Goal: Task Accomplishment & Management: Use online tool/utility

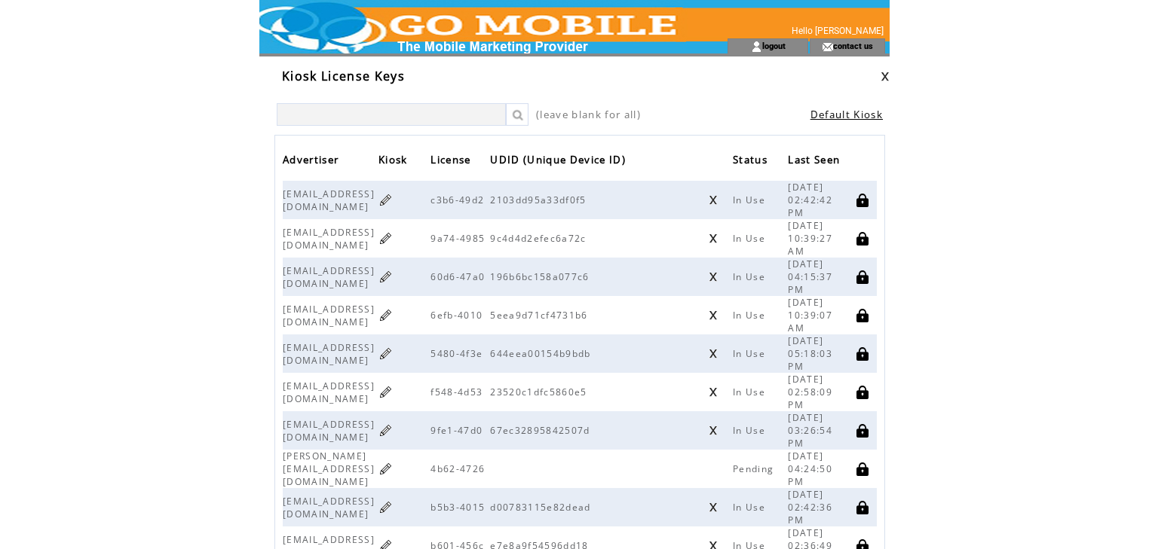
scroll to position [181, 0]
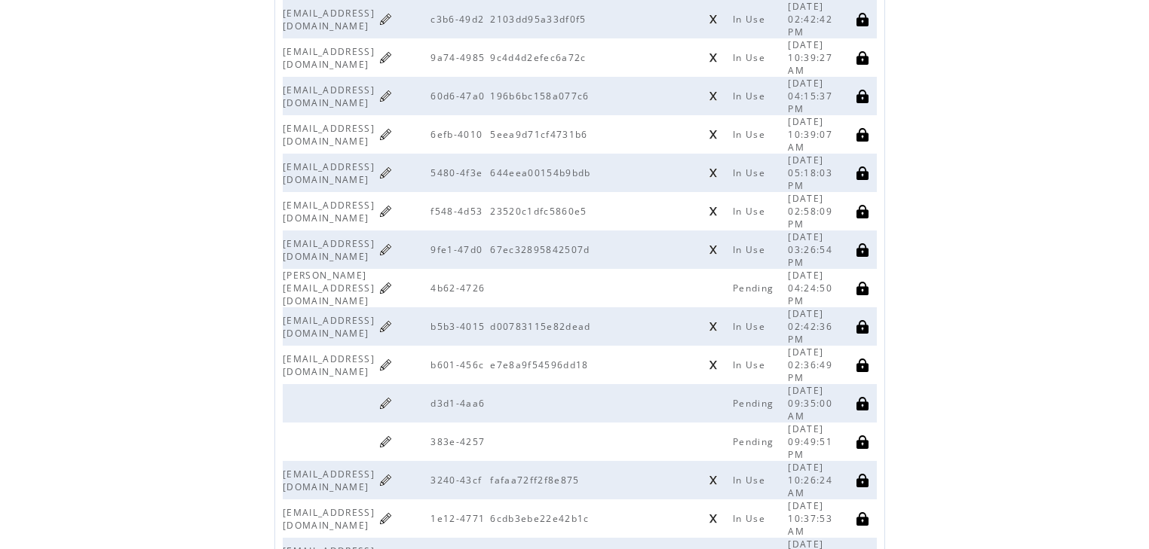
scroll to position [422, 0]
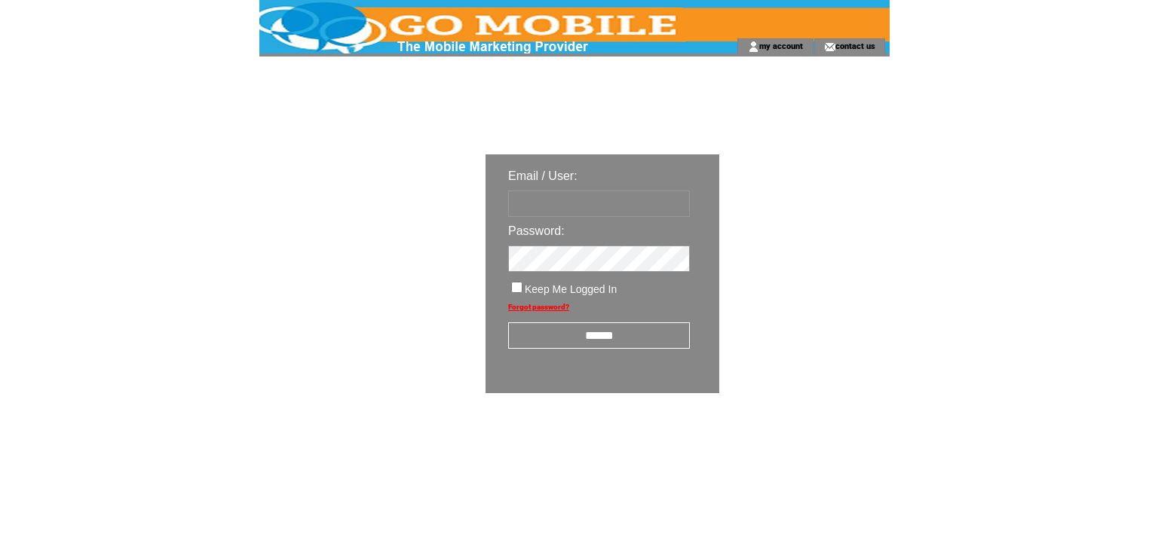
type input "********"
click at [607, 332] on input "******" at bounding box center [599, 336] width 182 height 26
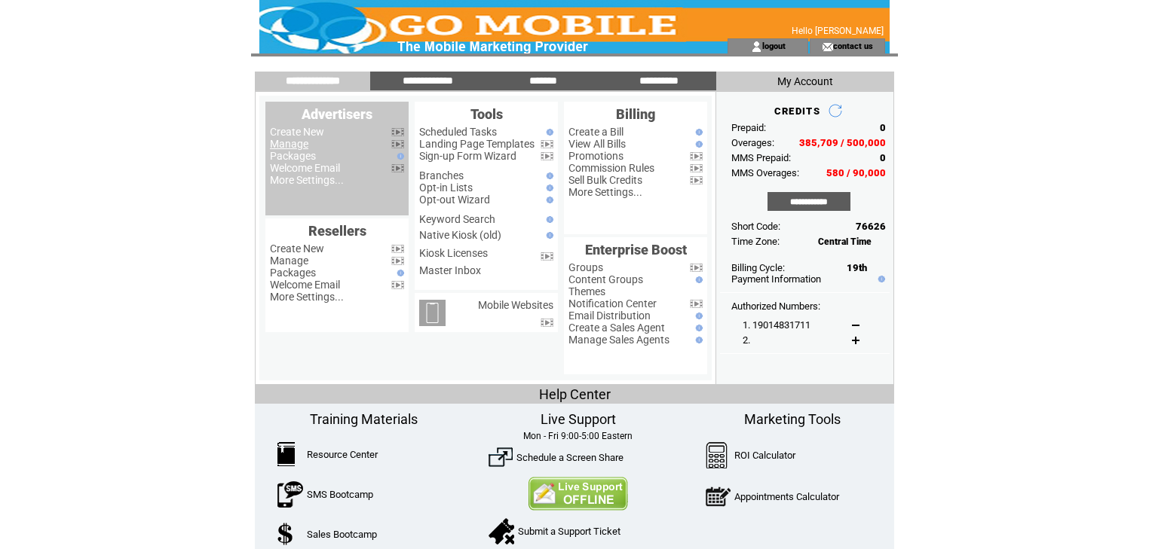
click at [302, 148] on link "Manage" at bounding box center [289, 144] width 38 height 12
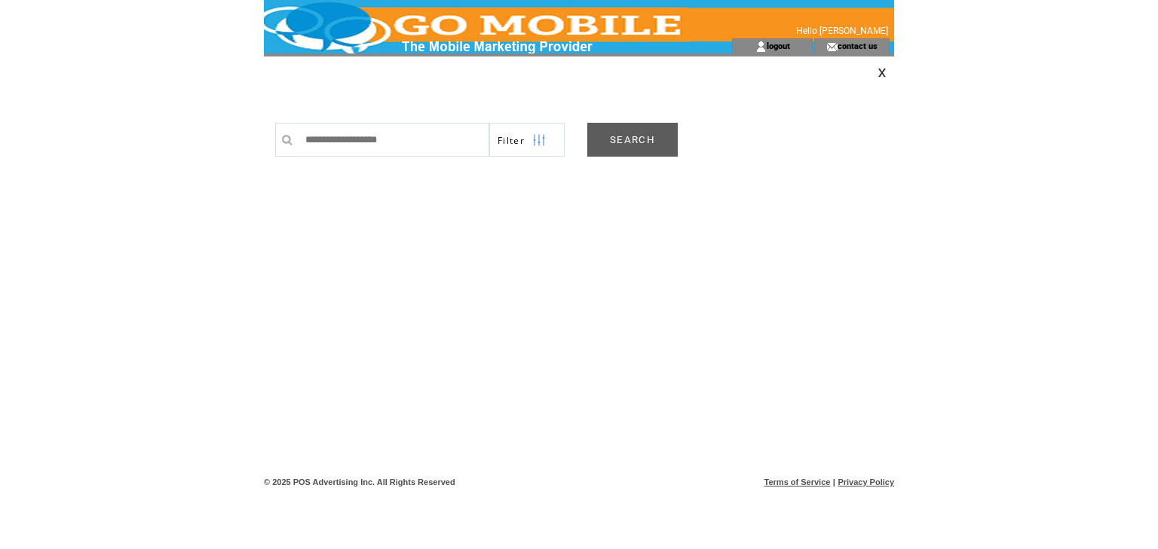
click at [637, 136] on link "SEARCH" at bounding box center [632, 140] width 90 height 34
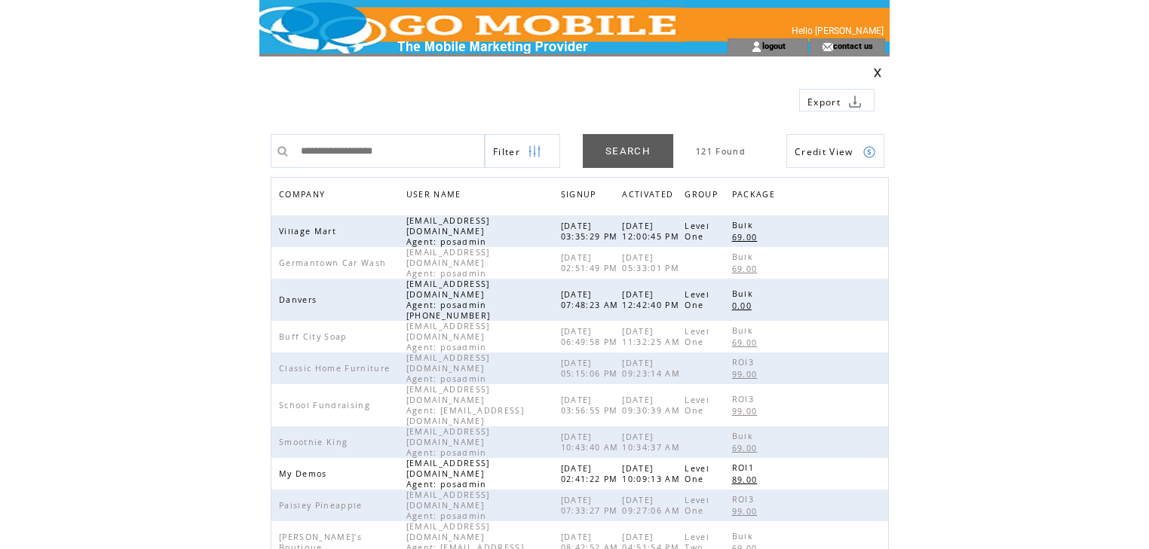
click at [306, 193] on span "COMPANY" at bounding box center [304, 196] width 50 height 22
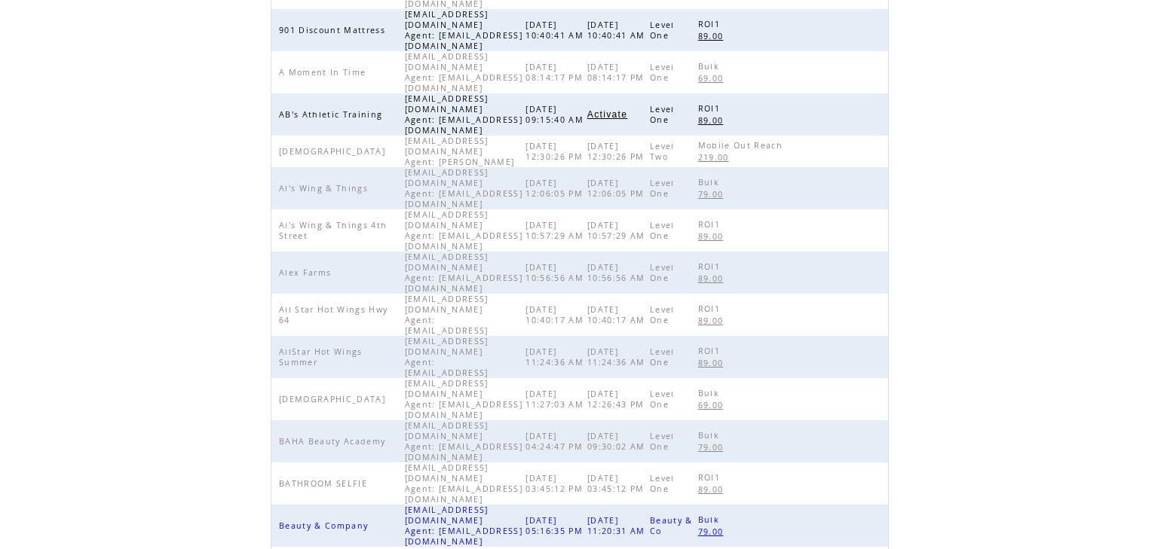
scroll to position [348, 0]
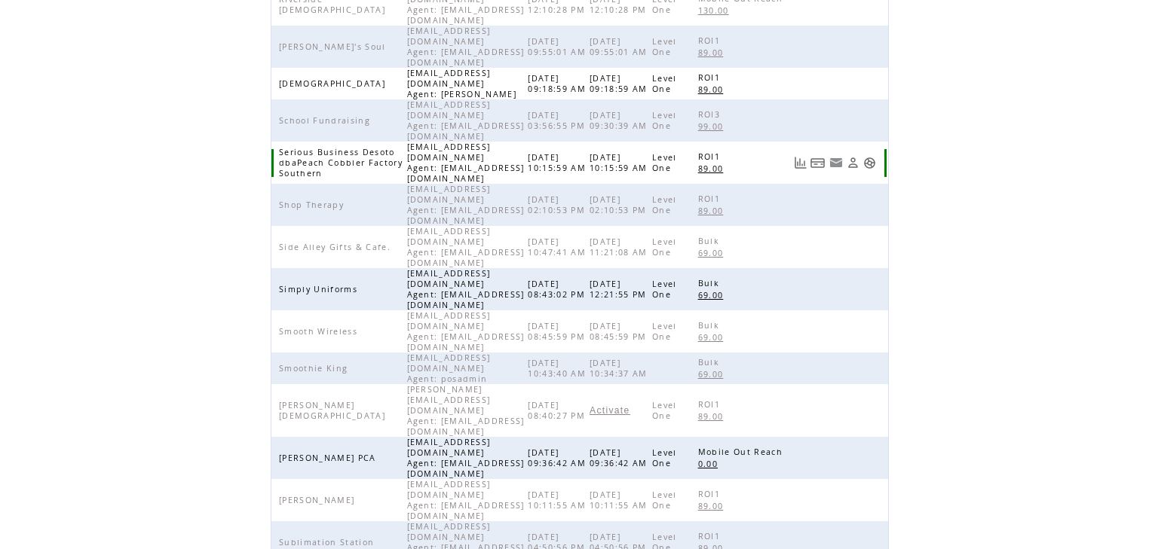
click at [870, 157] on link at bounding box center [869, 163] width 13 height 13
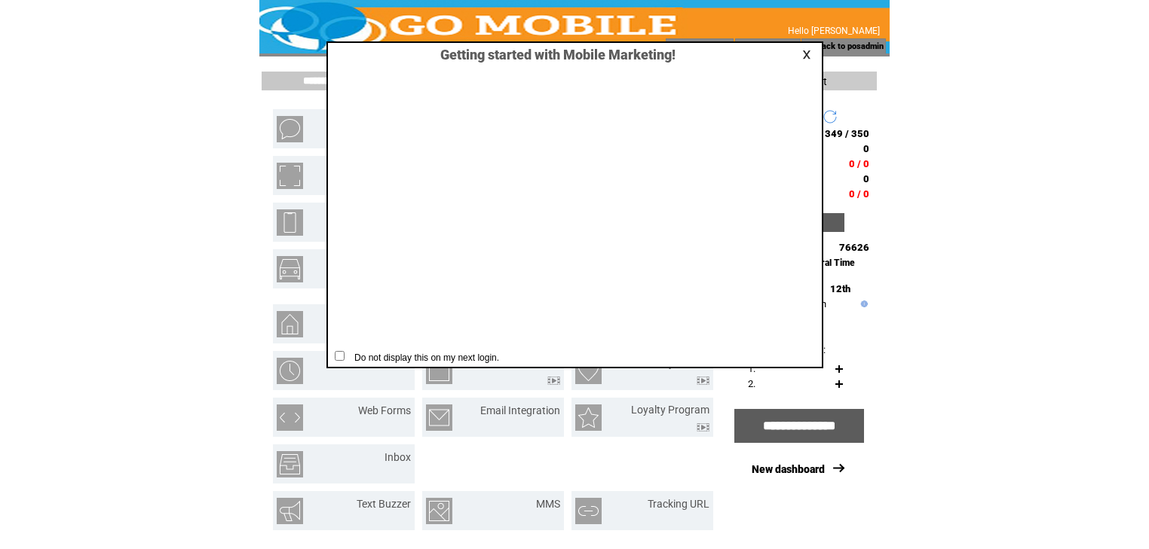
click at [810, 56] on link at bounding box center [809, 55] width 14 height 10
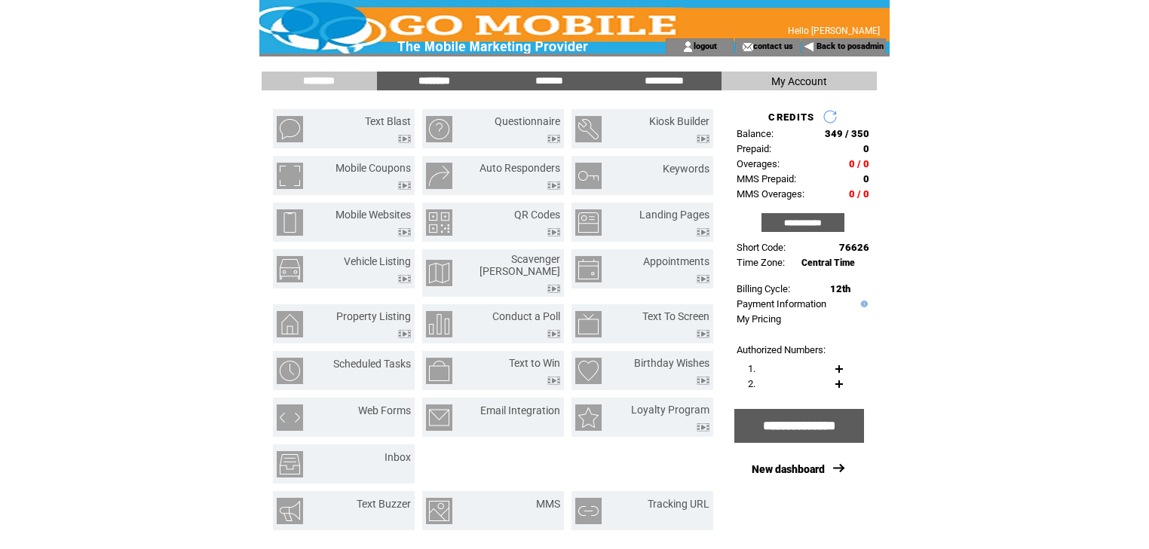
click at [443, 81] on input "********" at bounding box center [434, 81] width 113 height 13
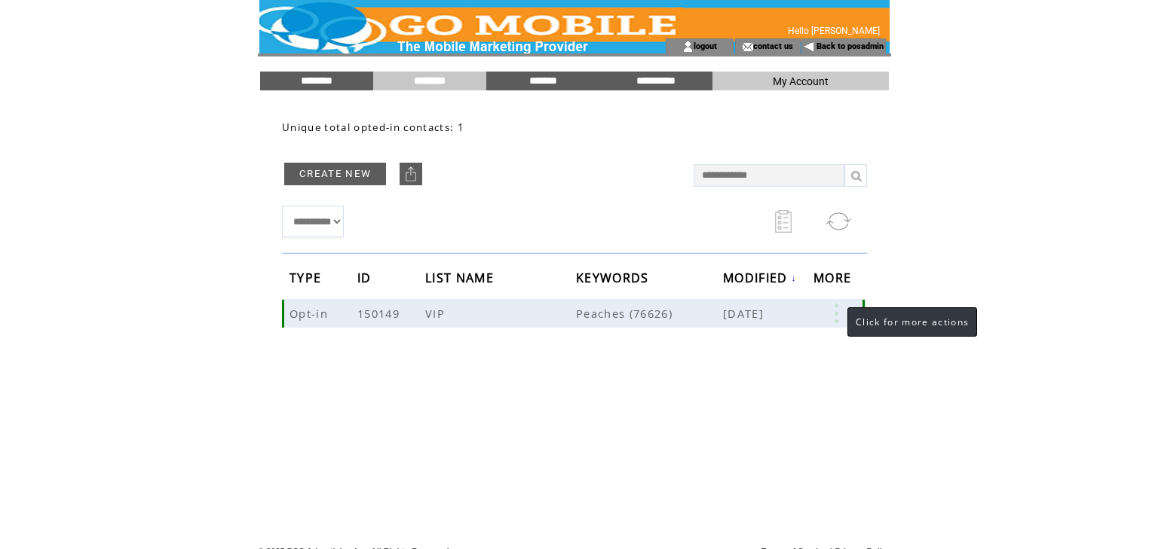
click at [837, 314] on link at bounding box center [835, 314] width 45 height 20
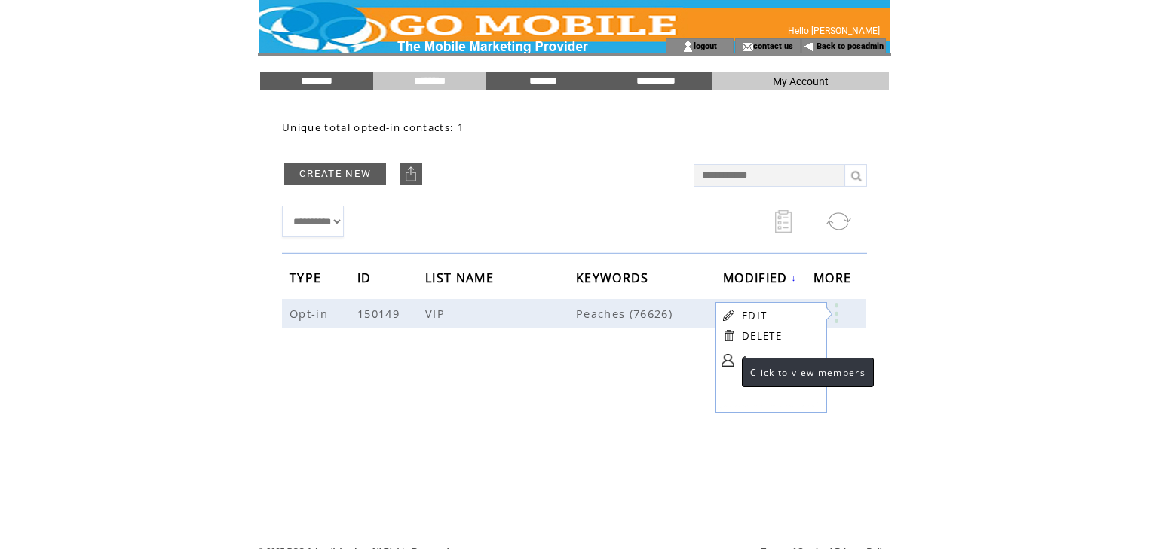
click at [727, 356] on link at bounding box center [727, 360] width 13 height 13
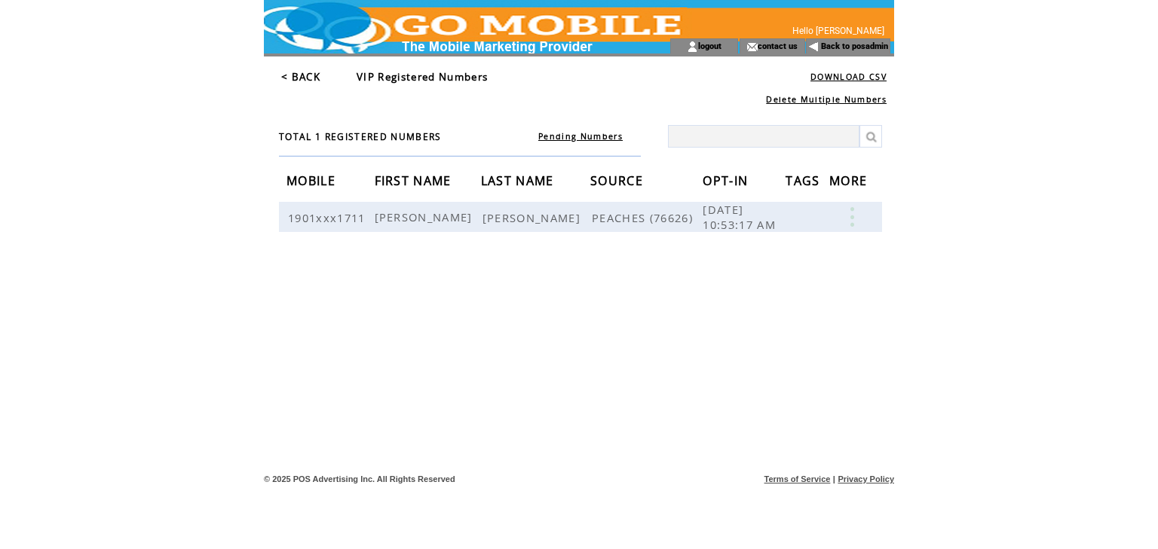
click at [315, 76] on link "< BACK" at bounding box center [300, 77] width 39 height 14
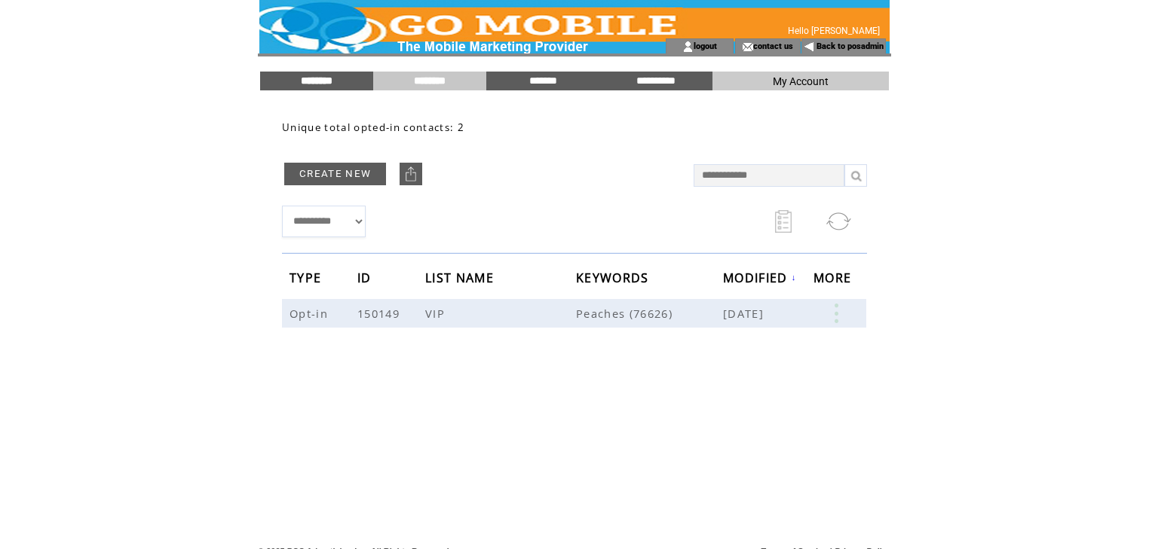
click at [314, 82] on input "********" at bounding box center [316, 81] width 113 height 13
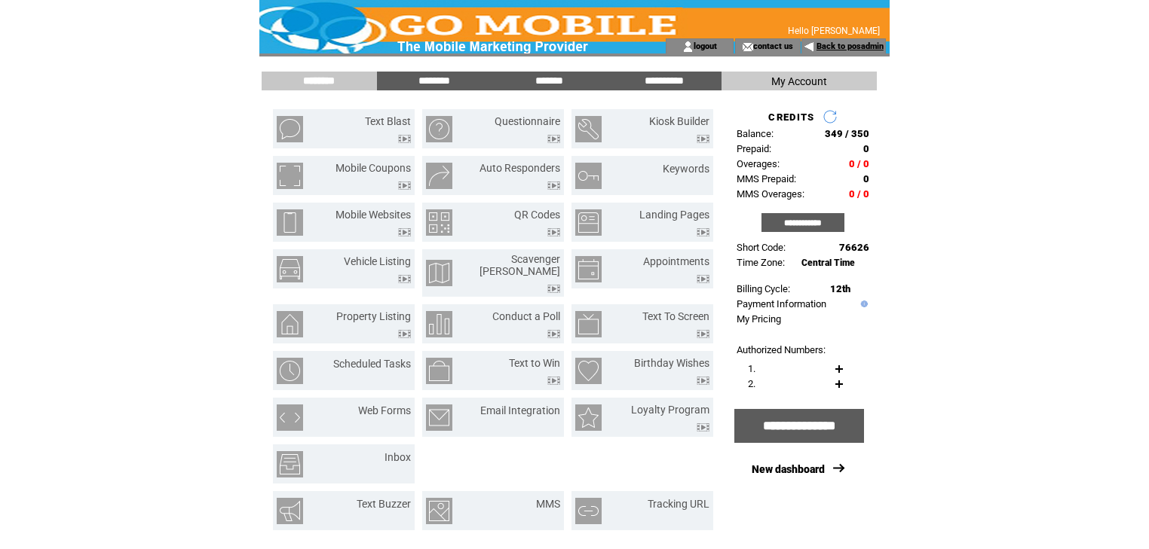
click at [843, 46] on link "Back to posadmin" at bounding box center [849, 46] width 67 height 10
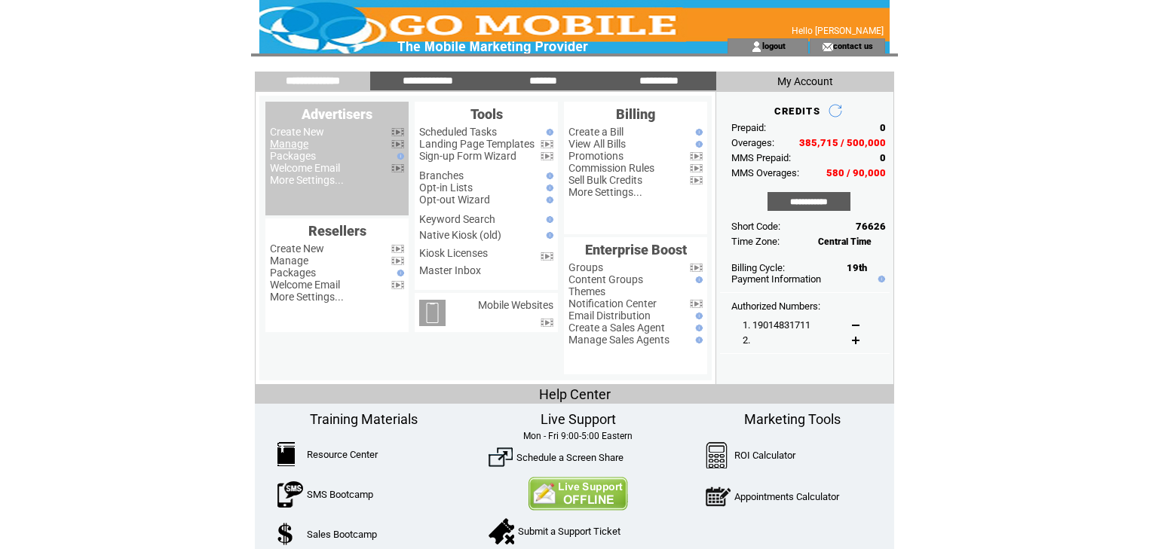
click at [301, 142] on link "Manage" at bounding box center [289, 144] width 38 height 12
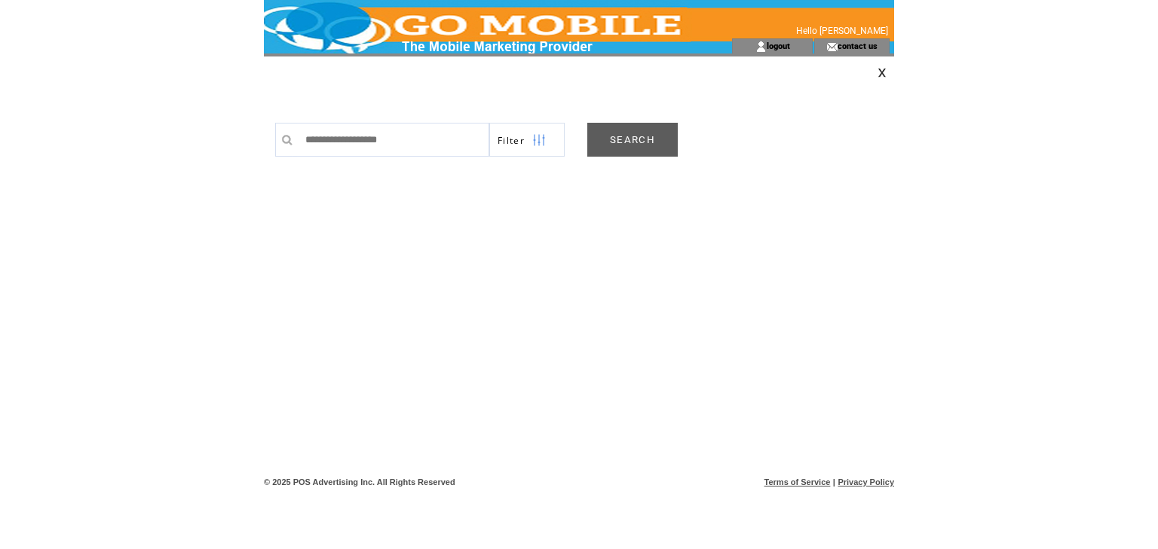
click at [639, 137] on link "SEARCH" at bounding box center [632, 140] width 90 height 34
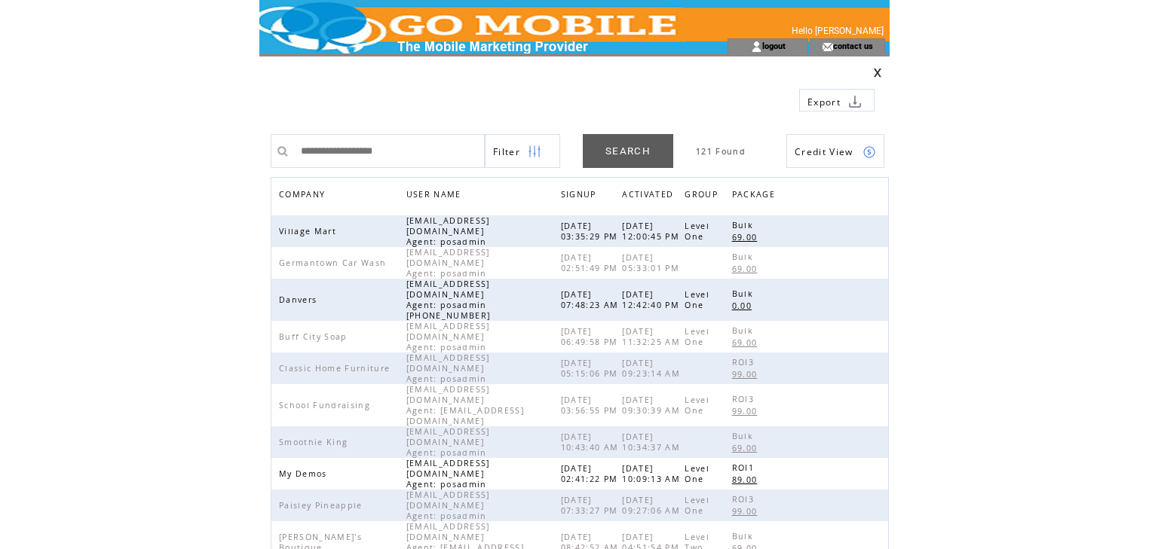
click at [301, 194] on span "COMPANY" at bounding box center [304, 196] width 50 height 22
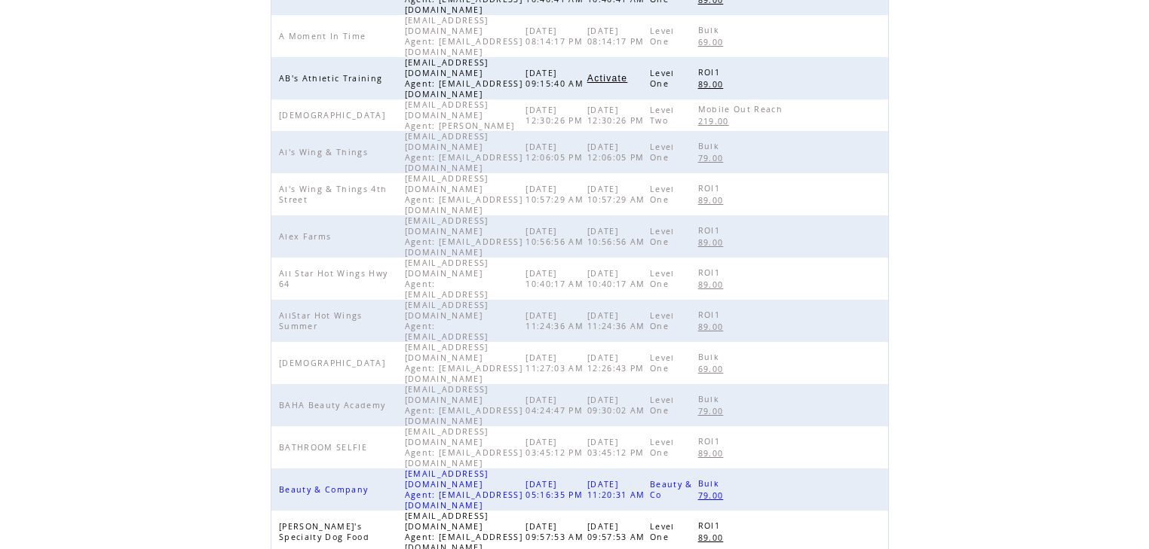
scroll to position [348, 0]
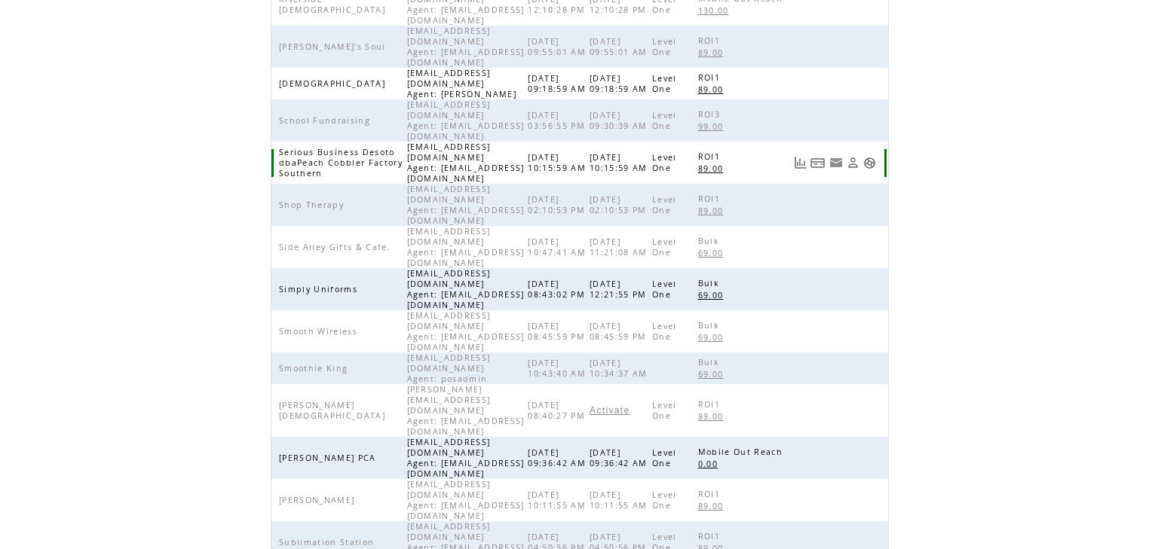
click at [873, 157] on link at bounding box center [869, 163] width 13 height 13
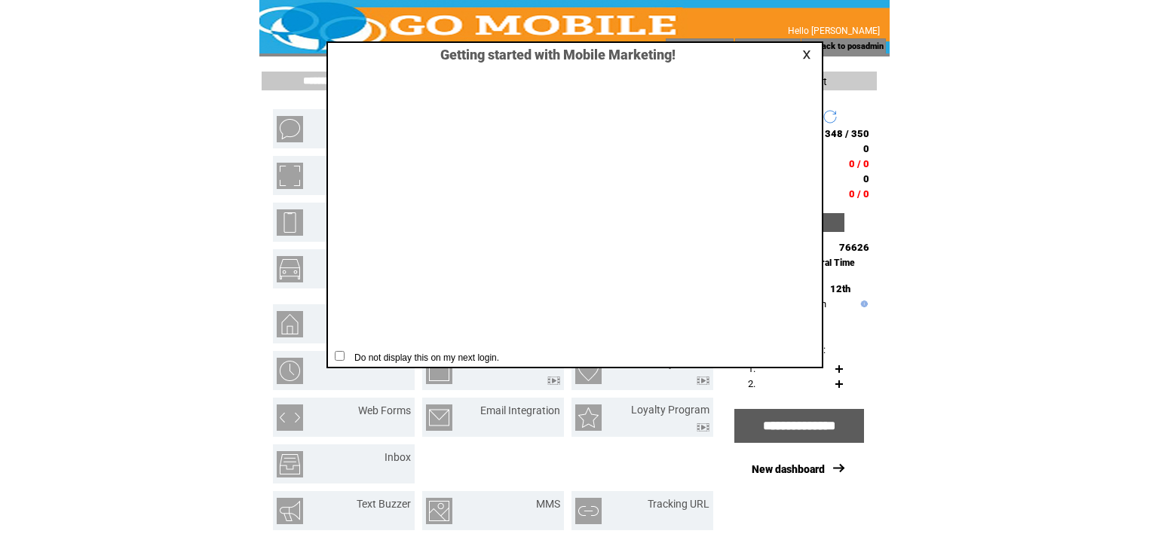
click at [808, 58] on link at bounding box center [809, 55] width 14 height 10
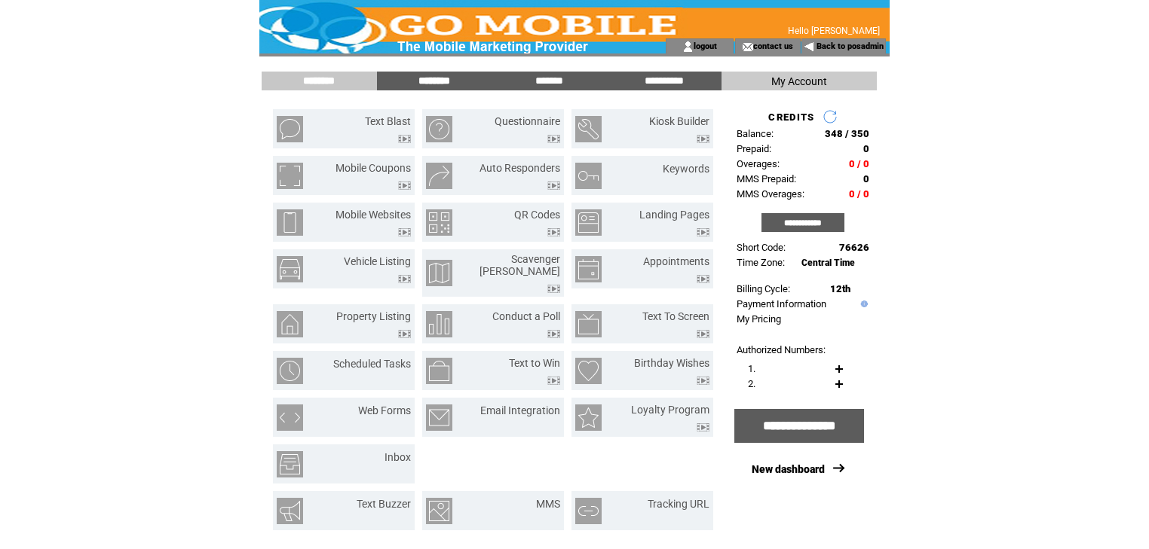
click at [435, 81] on input "********" at bounding box center [434, 81] width 113 height 13
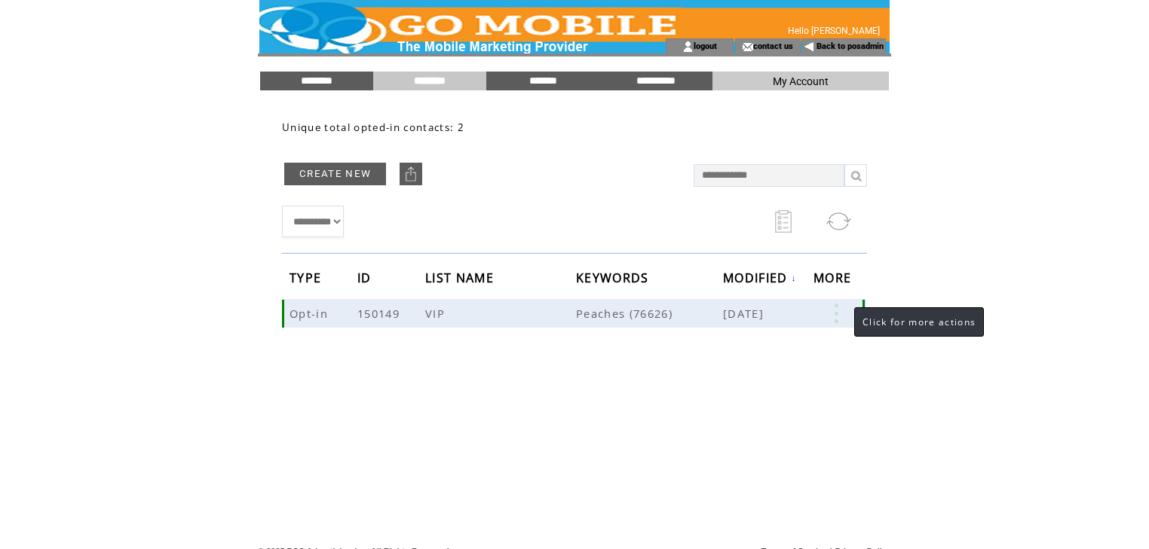
click at [838, 309] on link at bounding box center [835, 314] width 45 height 20
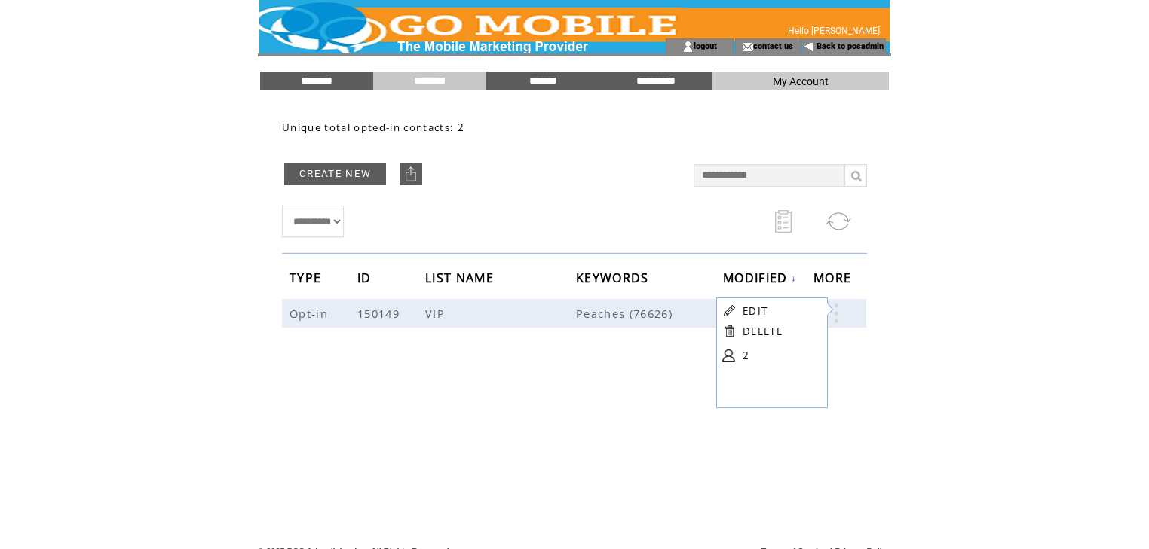
click at [742, 353] on table "EDIT DELETE 2" at bounding box center [770, 335] width 108 height 75
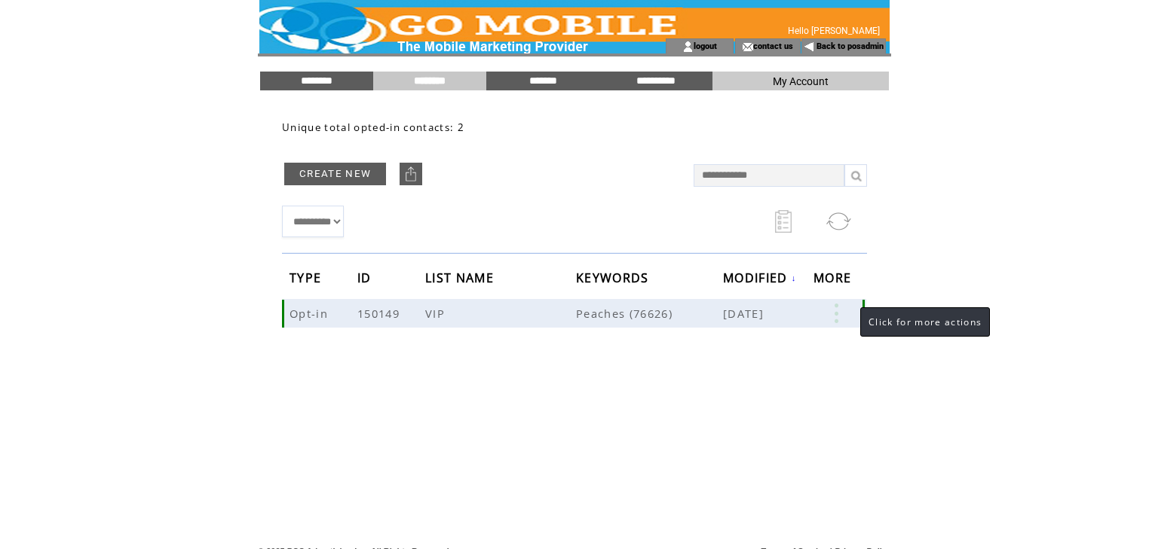
click at [843, 310] on link at bounding box center [835, 314] width 45 height 20
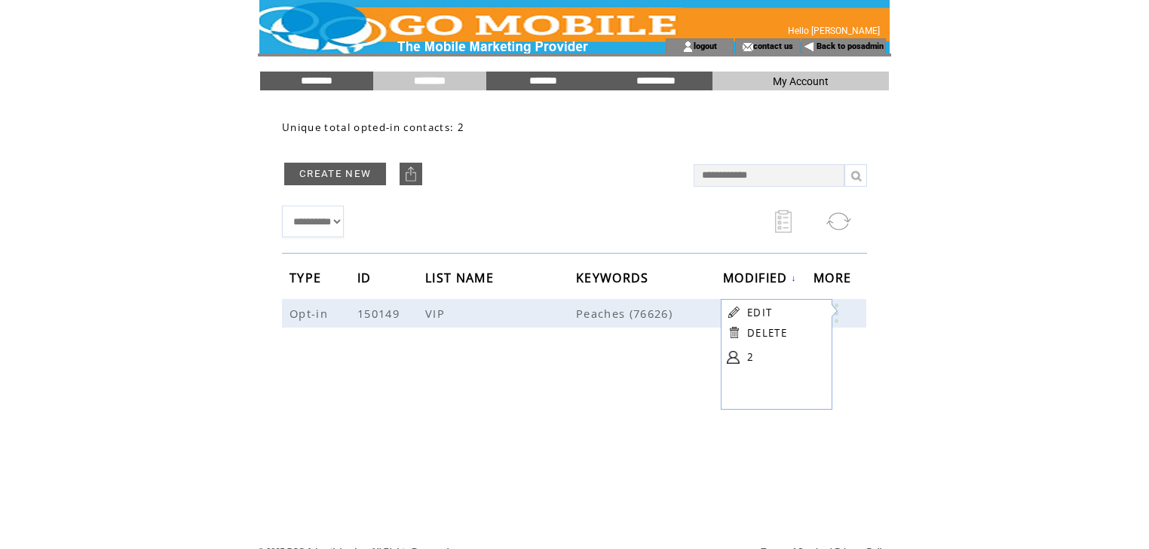
click at [730, 356] on link at bounding box center [733, 357] width 13 height 13
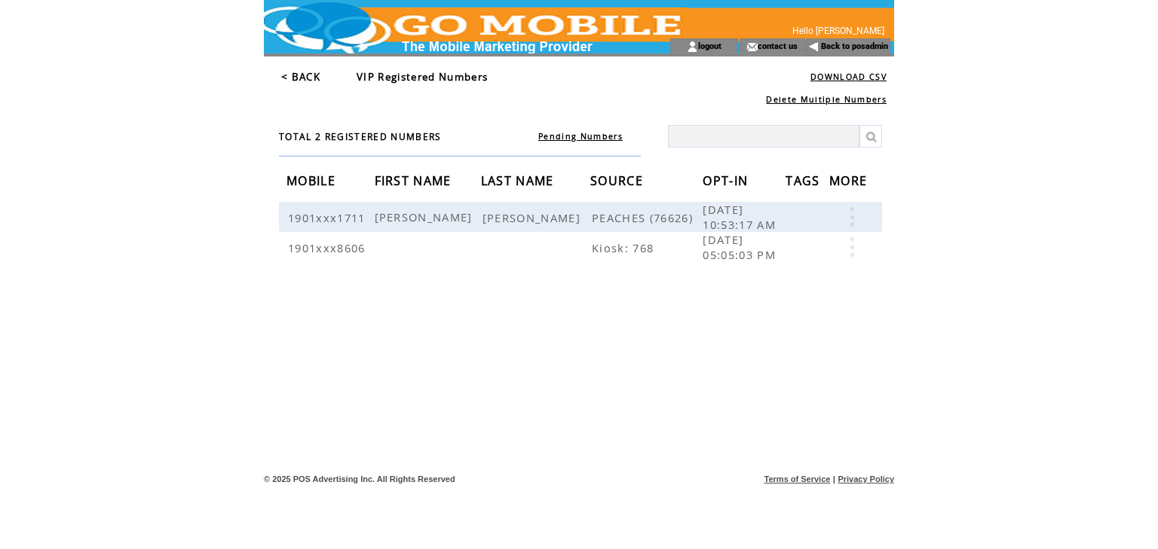
click at [299, 70] on link "< BACK" at bounding box center [300, 77] width 39 height 14
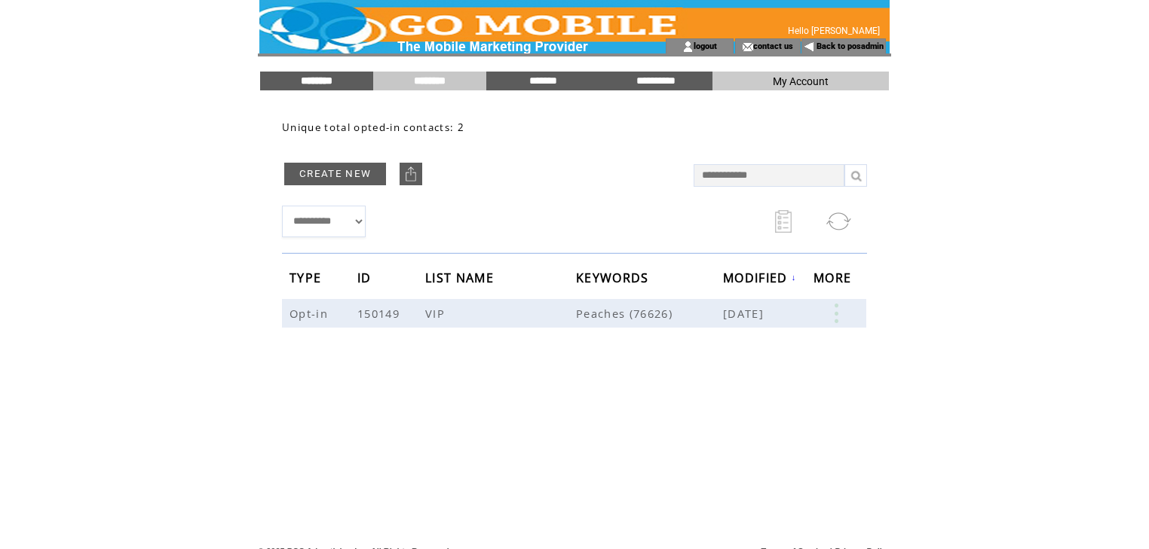
click at [302, 78] on input "********" at bounding box center [316, 81] width 113 height 13
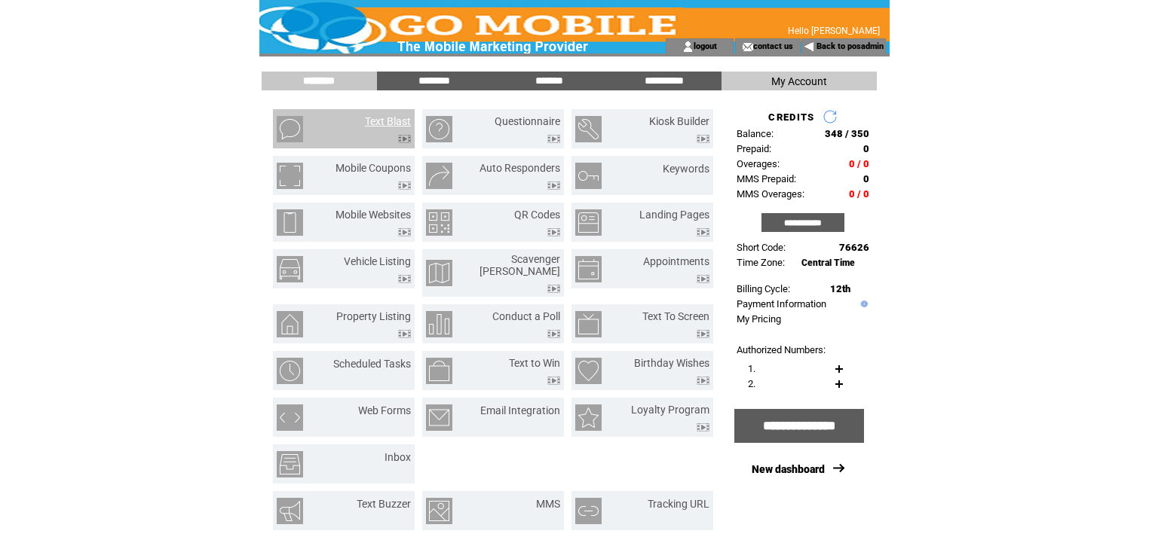
click at [382, 120] on link "Text Blast" at bounding box center [388, 121] width 46 height 12
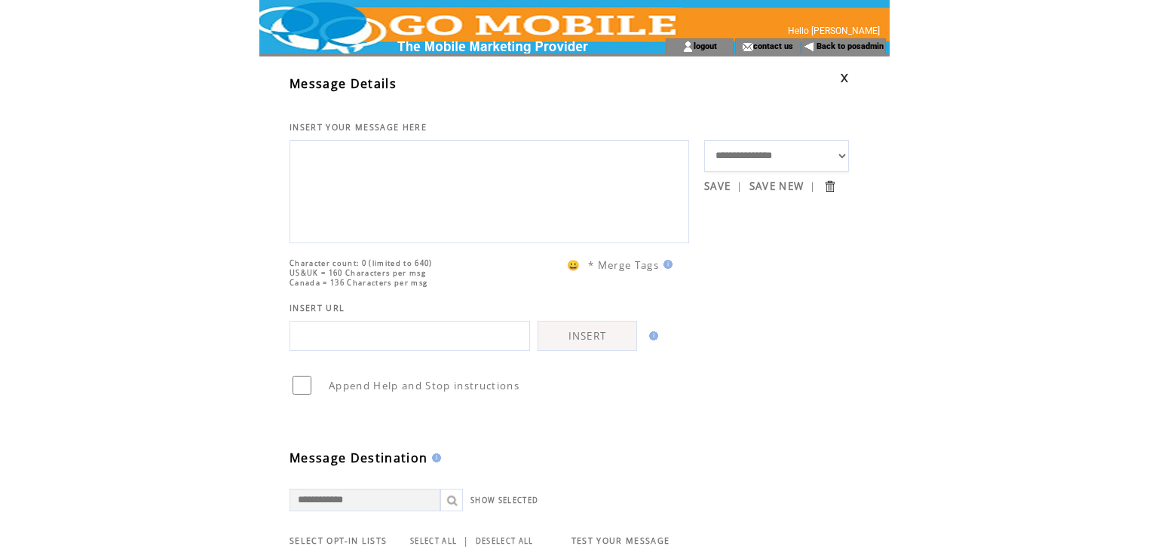
click at [362, 183] on textarea at bounding box center [489, 190] width 383 height 90
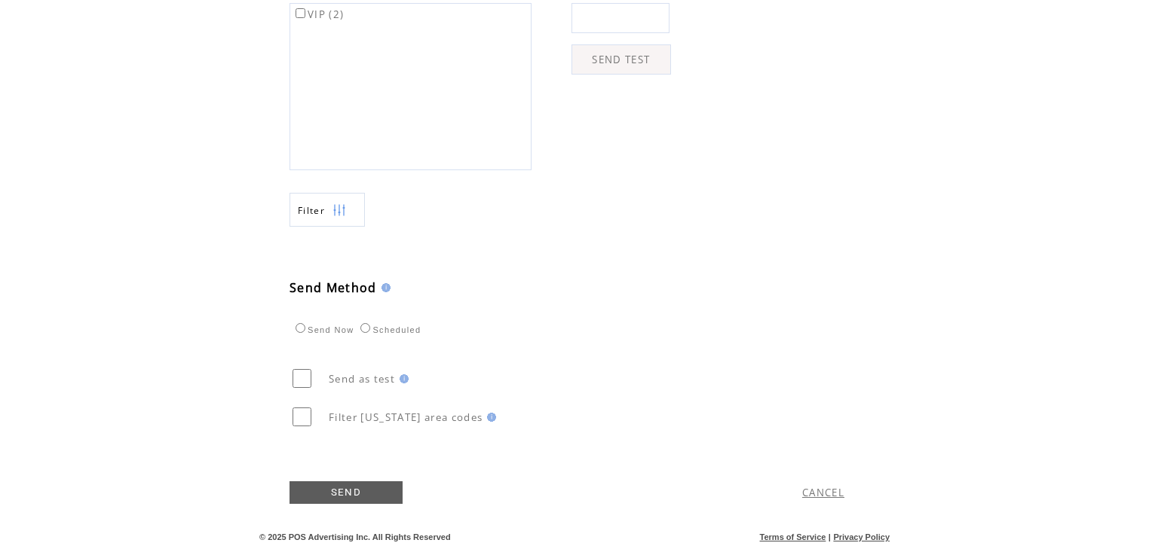
scroll to position [572, 0]
click at [827, 496] on link "CANCEL" at bounding box center [823, 493] width 42 height 14
